Goal: Information Seeking & Learning: Find specific fact

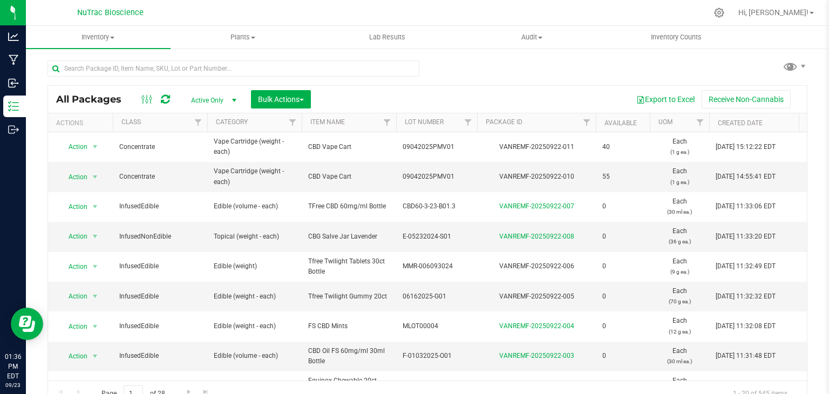
click at [224, 99] on span "Active Only" at bounding box center [211, 100] width 59 height 15
click at [204, 170] on li "All" at bounding box center [211, 166] width 58 height 16
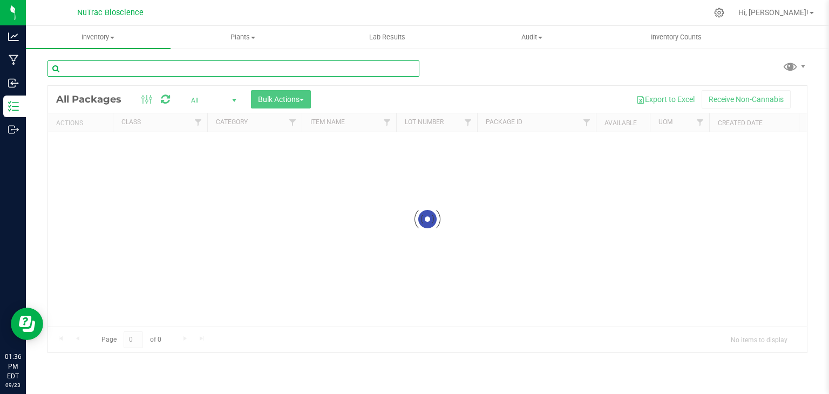
click at [200, 71] on input "text" at bounding box center [234, 68] width 372 height 16
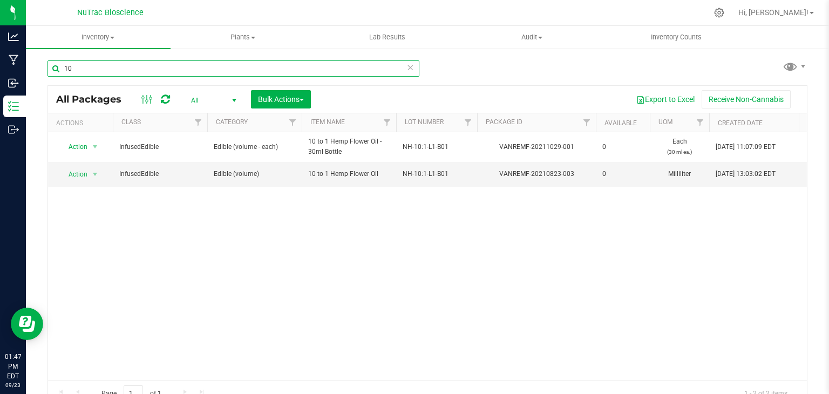
type input "1"
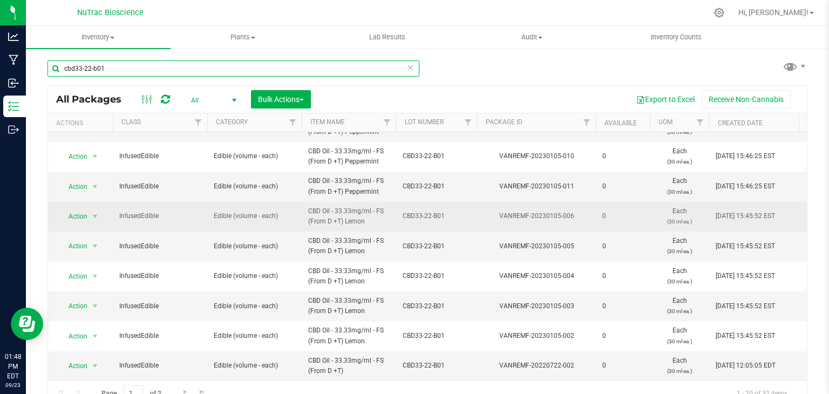
scroll to position [12, 0]
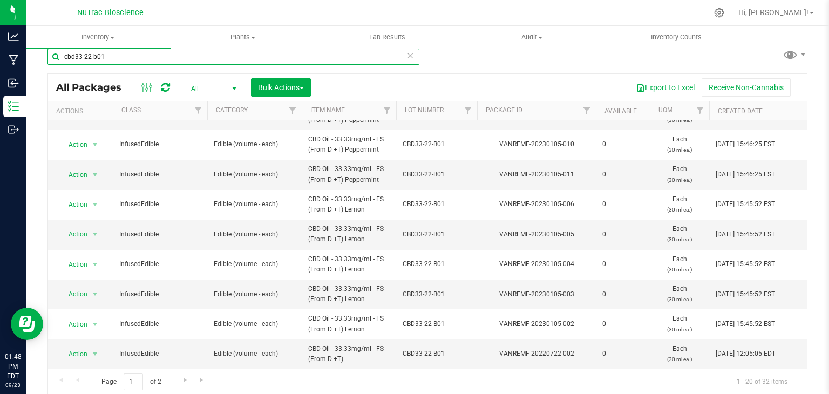
type input "cbd33-22-b01"
drag, startPoint x: 164, startPoint y: 383, endPoint x: 188, endPoint y: 381, distance: 23.9
click at [188, 381] on div "Page 1 of 2 1 - 20 of 32 items" at bounding box center [427, 382] width 759 height 26
click at [188, 381] on span "Go to the next page" at bounding box center [185, 380] width 9 height 9
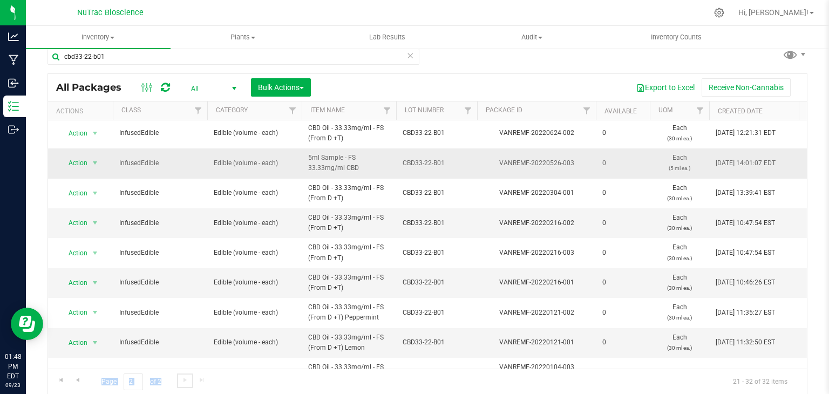
scroll to position [117, 0]
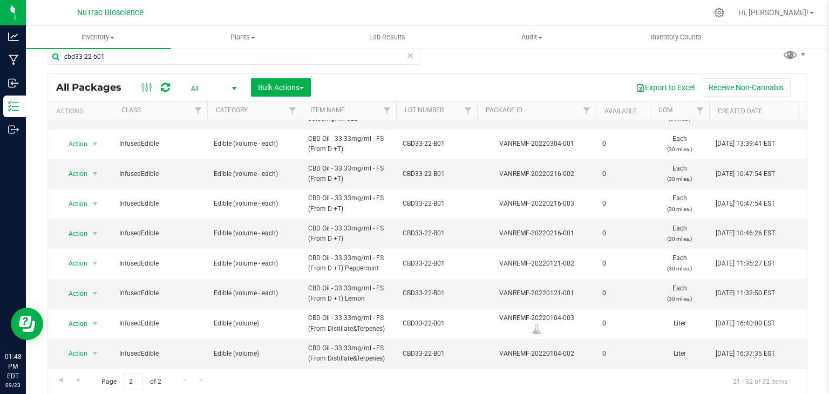
click at [279, 381] on div "Page 2 of 2 21 - 32 of 32 items" at bounding box center [427, 382] width 759 height 26
click at [378, 287] on span "CBD Oil - 33.33mg/ml - FS (From D +T) Lemon" at bounding box center [349, 293] width 82 height 21
click at [377, 283] on span "CBD Oil - 33.33mg/ml - FS (From D +T) Lemon" at bounding box center [349, 293] width 82 height 21
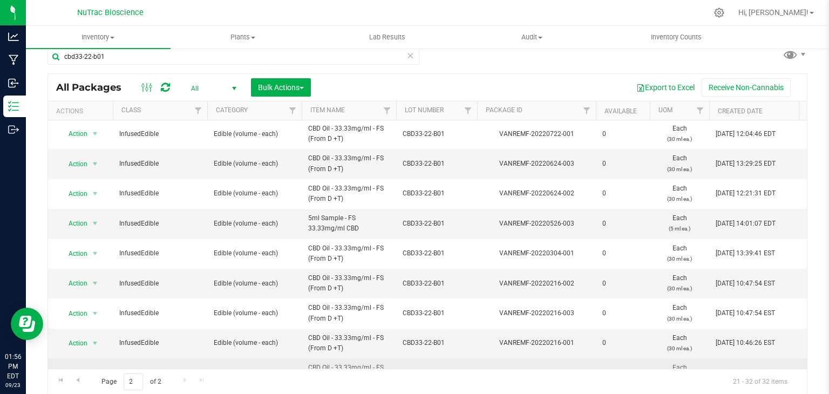
scroll to position [1, 0]
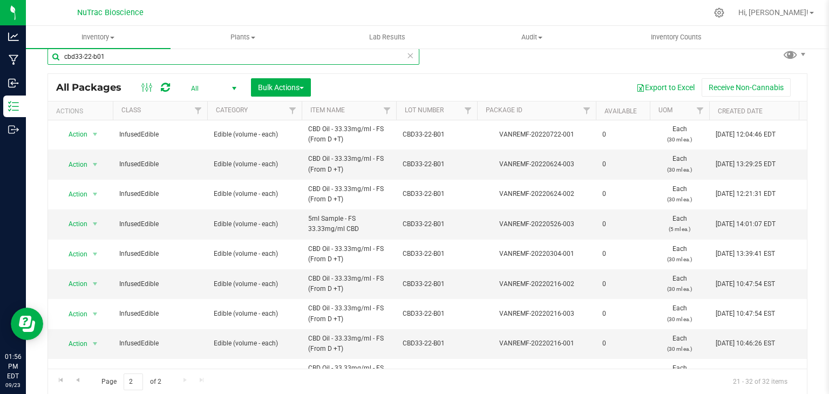
click at [182, 59] on input "cbd33-22-b01" at bounding box center [234, 57] width 372 height 16
click at [407, 58] on icon at bounding box center [410, 55] width 8 height 13
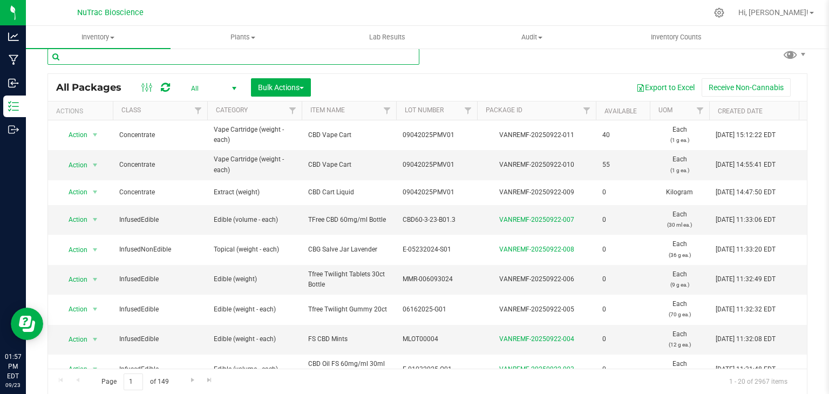
click at [405, 58] on input "text" at bounding box center [234, 57] width 372 height 16
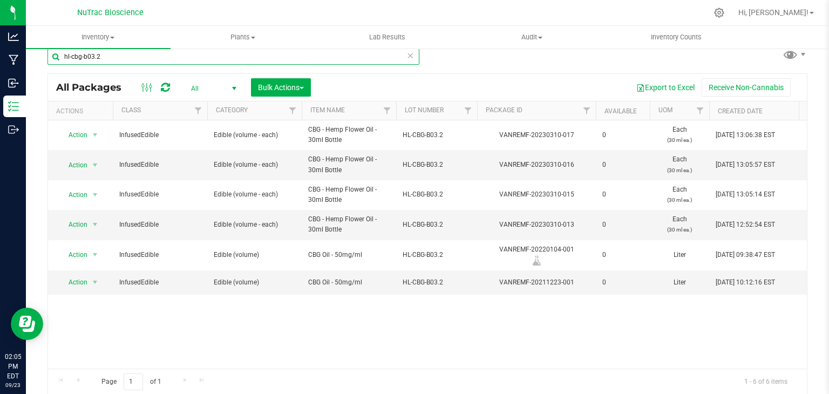
drag, startPoint x: 103, startPoint y: 50, endPoint x: 47, endPoint y: 48, distance: 55.6
click at [47, 48] on inventory "Inventory All packages All inventory Waste log Create inventory Plants All plan…" at bounding box center [427, 189] width 803 height 351
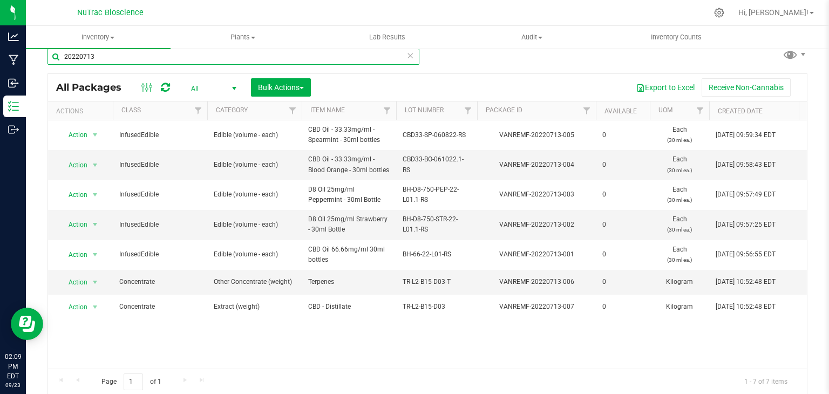
type input "20220713"
